Goal: Transaction & Acquisition: Purchase product/service

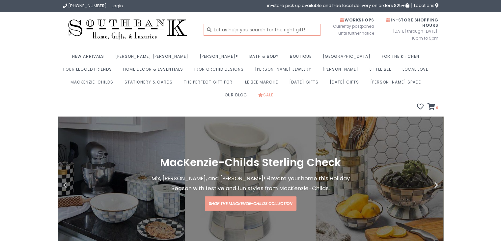
click at [222, 30] on input "text" at bounding box center [262, 30] width 117 height 12
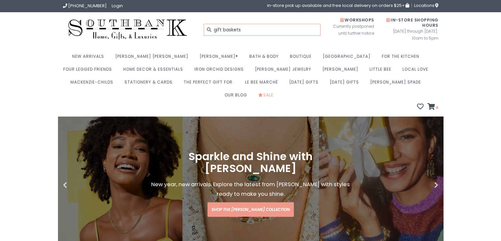
type input "gift baskets"
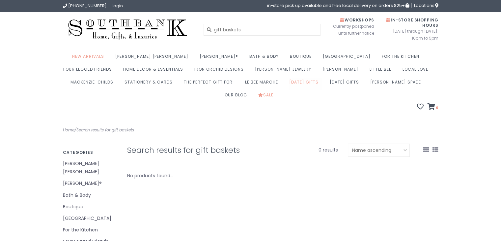
click at [289, 84] on link "[DATE] Gifts" at bounding box center [305, 83] width 33 height 13
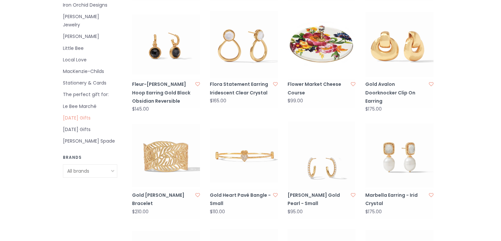
scroll to position [266, 0]
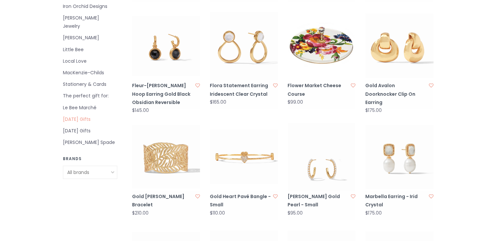
click at [104, 165] on select "All brands [PERSON_NAME] [PERSON_NAME]-Childs" at bounding box center [90, 171] width 54 height 13
click at [104, 165] on select "All brands Julie Vos MacKenzie-Childs" at bounding box center [90, 171] width 54 height 13
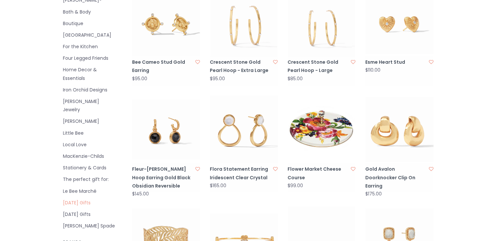
scroll to position [178, 0]
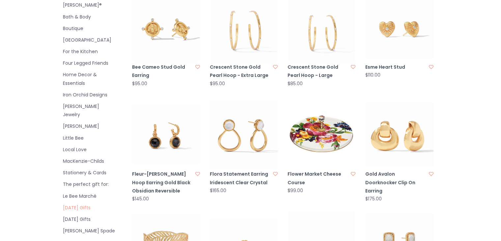
click at [93, 180] on link "The perfect gift for:" at bounding box center [90, 184] width 54 height 8
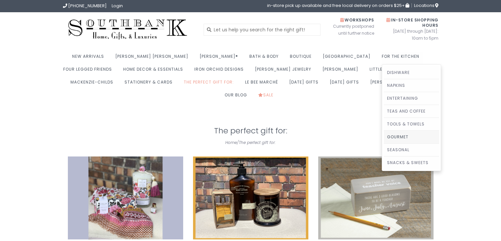
click at [384, 137] on link "Gourmet" at bounding box center [411, 136] width 55 height 13
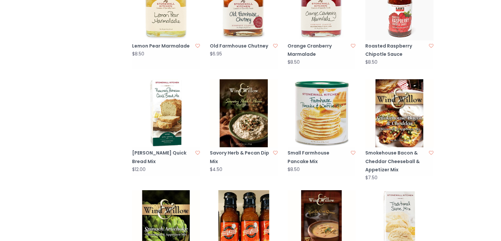
scroll to position [615, 0]
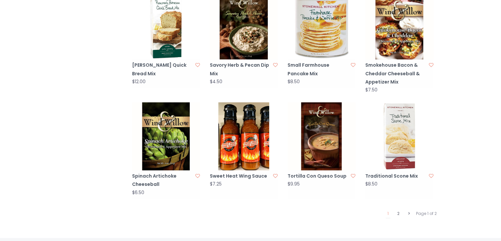
click at [399, 209] on link "2" at bounding box center [399, 213] width 6 height 9
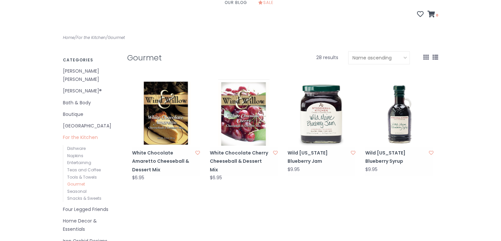
scroll to position [88, 0]
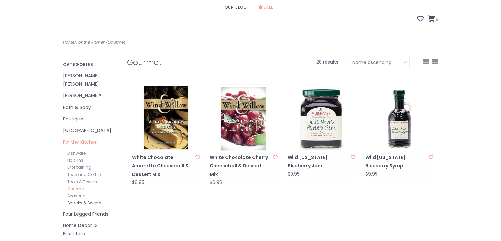
click at [88, 200] on link "Snacks & Sweets" at bounding box center [84, 203] width 34 height 6
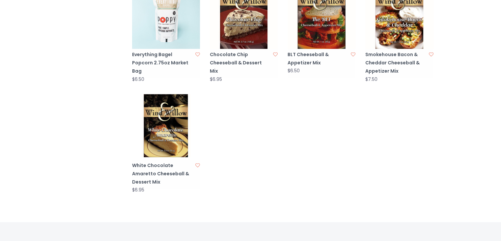
scroll to position [527, 0]
